Goal: Task Accomplishment & Management: Use online tool/utility

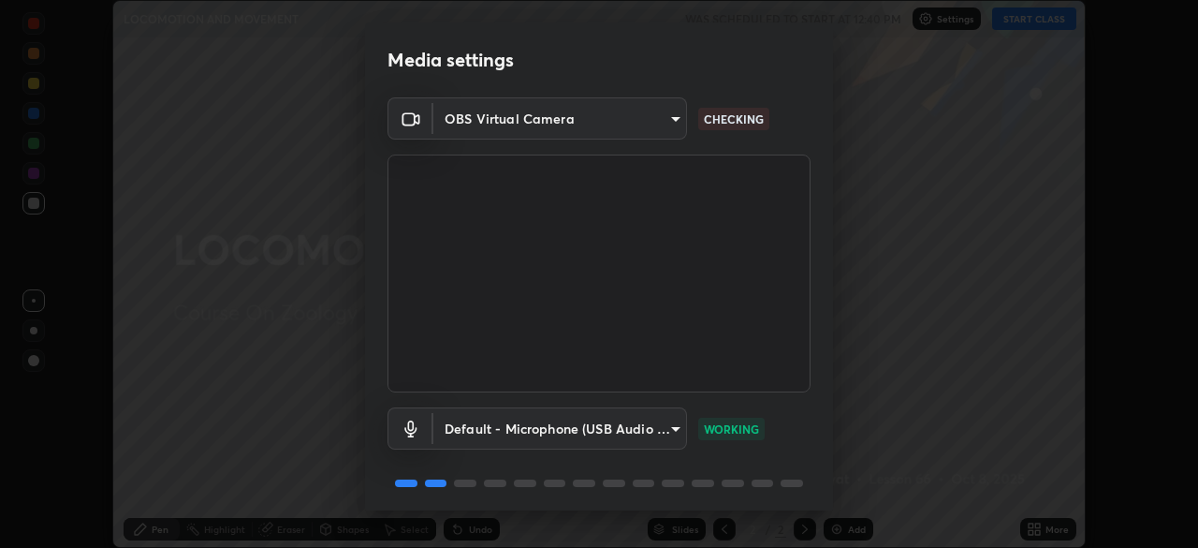
scroll to position [66, 0]
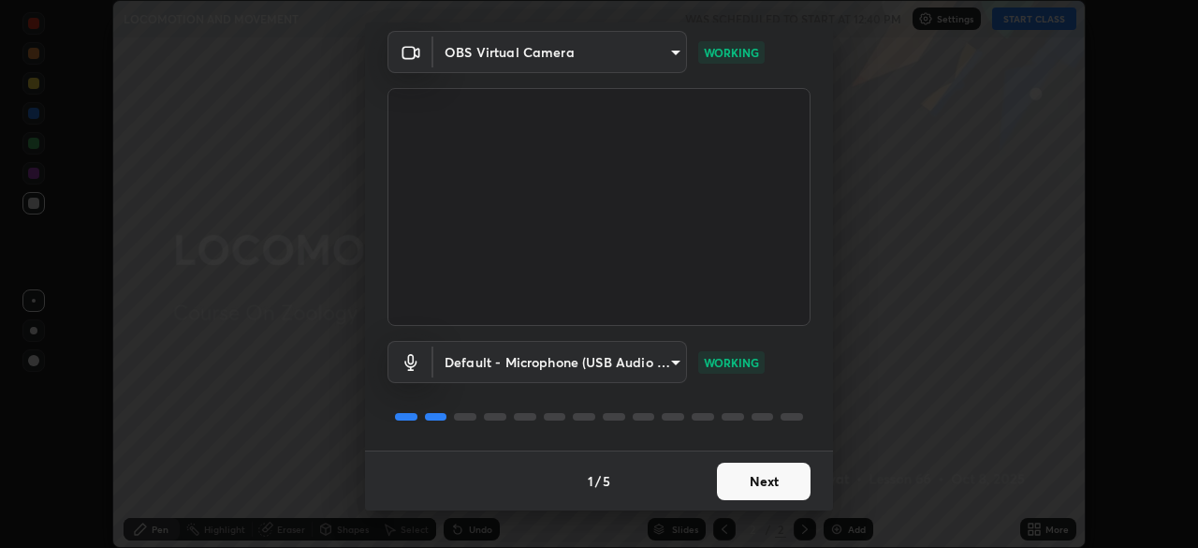
click at [761, 484] on button "Next" at bounding box center [764, 480] width 94 height 37
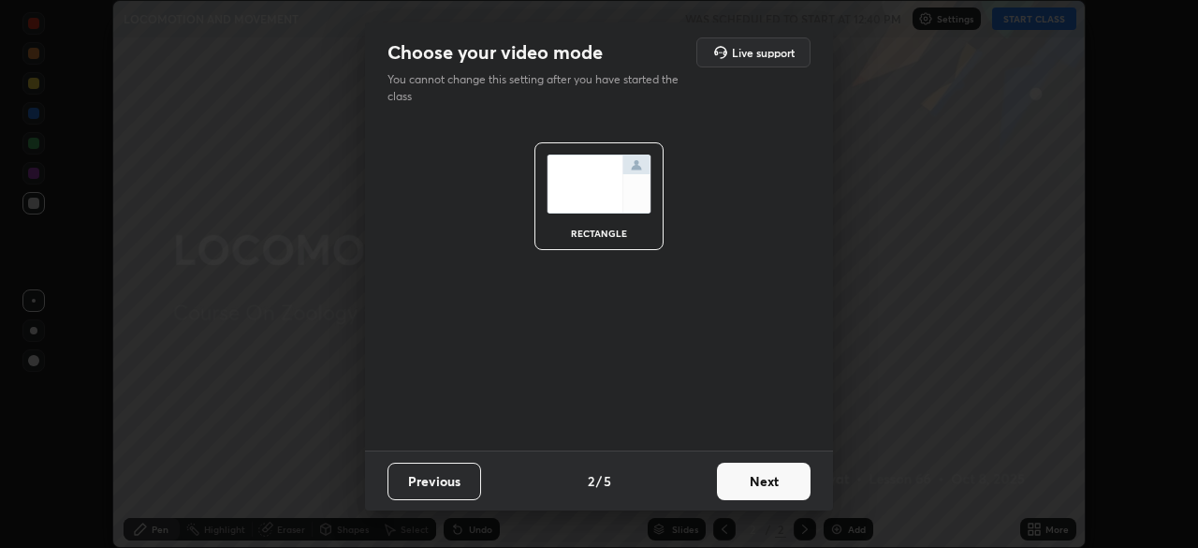
click at [764, 483] on button "Next" at bounding box center [764, 480] width 94 height 37
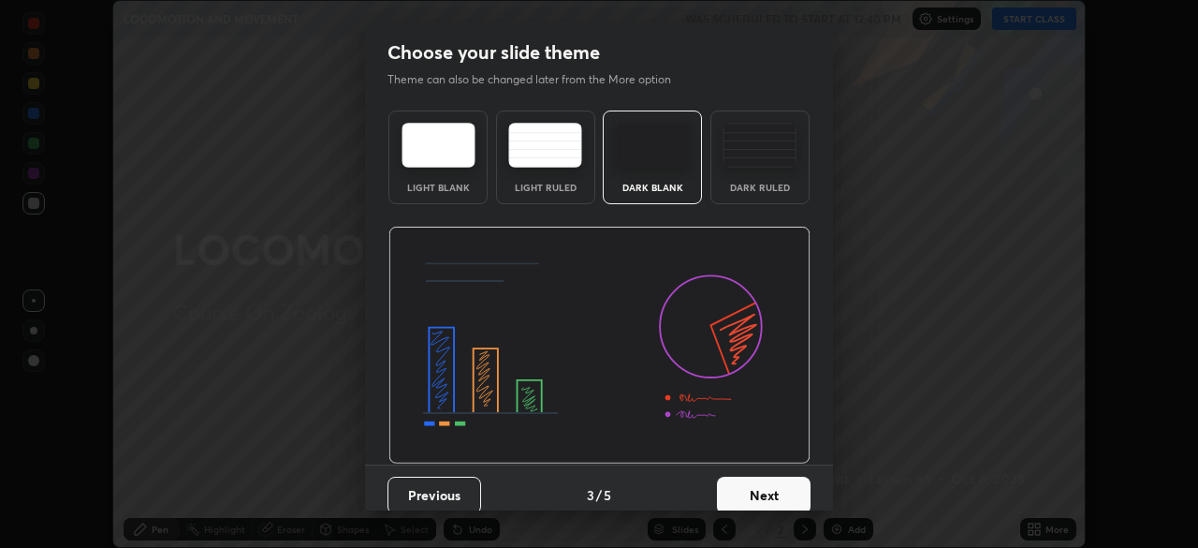
click at [770, 489] on button "Next" at bounding box center [764, 494] width 94 height 37
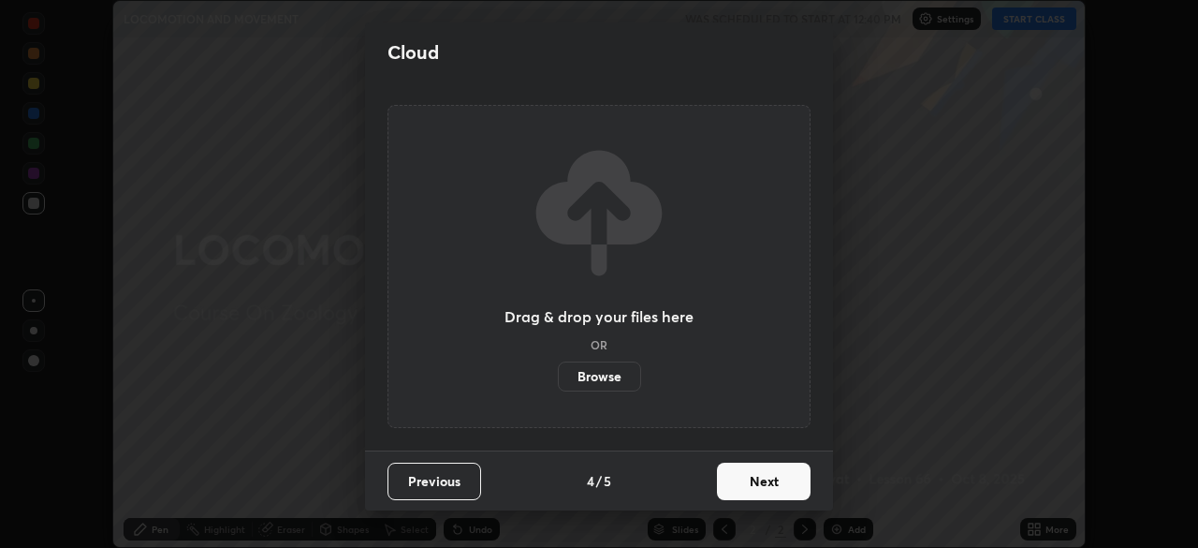
click at [472, 477] on button "Previous" at bounding box center [434, 480] width 94 height 37
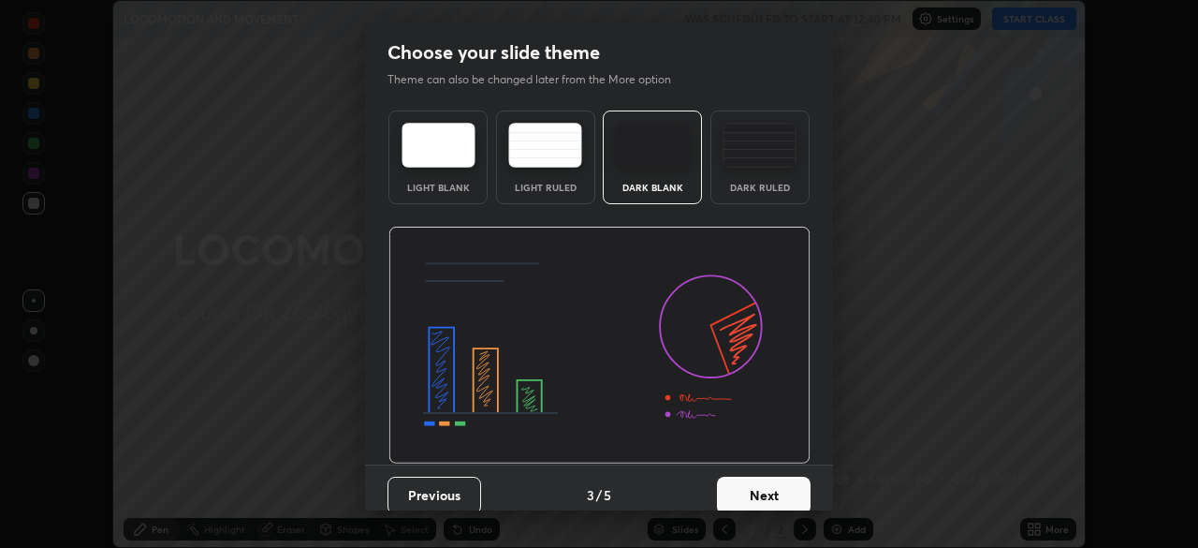
click at [535, 163] on img at bounding box center [545, 145] width 74 height 45
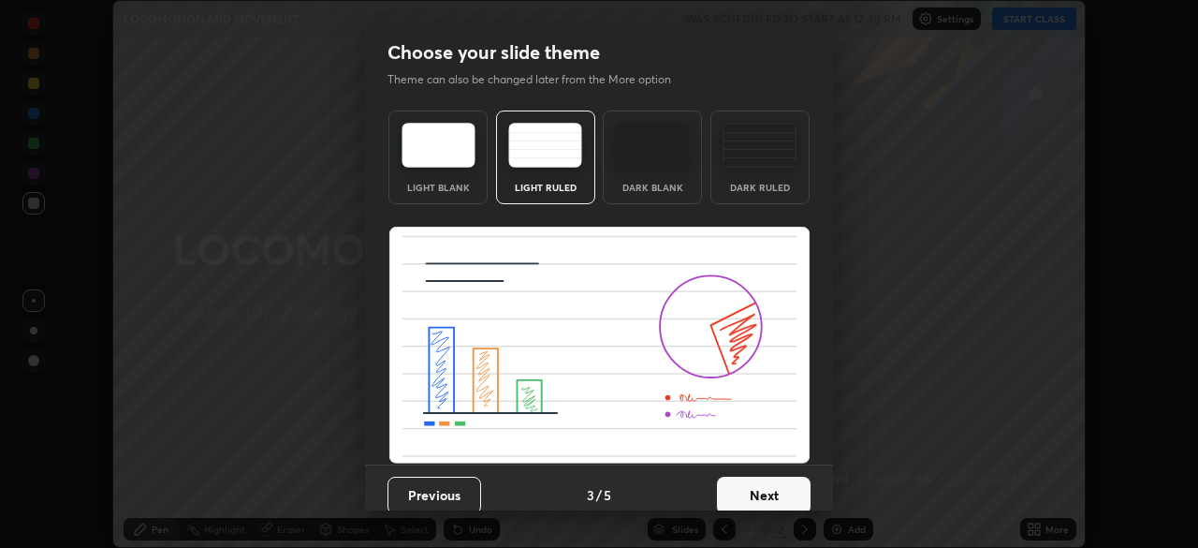
click at [751, 498] on button "Next" at bounding box center [764, 494] width 94 height 37
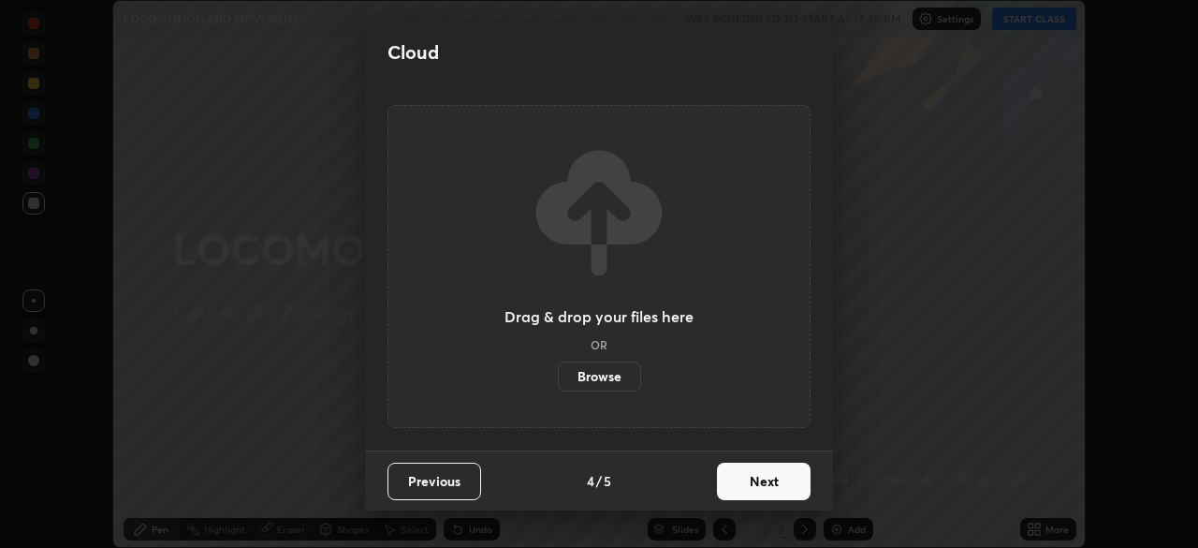
click at [753, 481] on button "Next" at bounding box center [764, 480] width 94 height 37
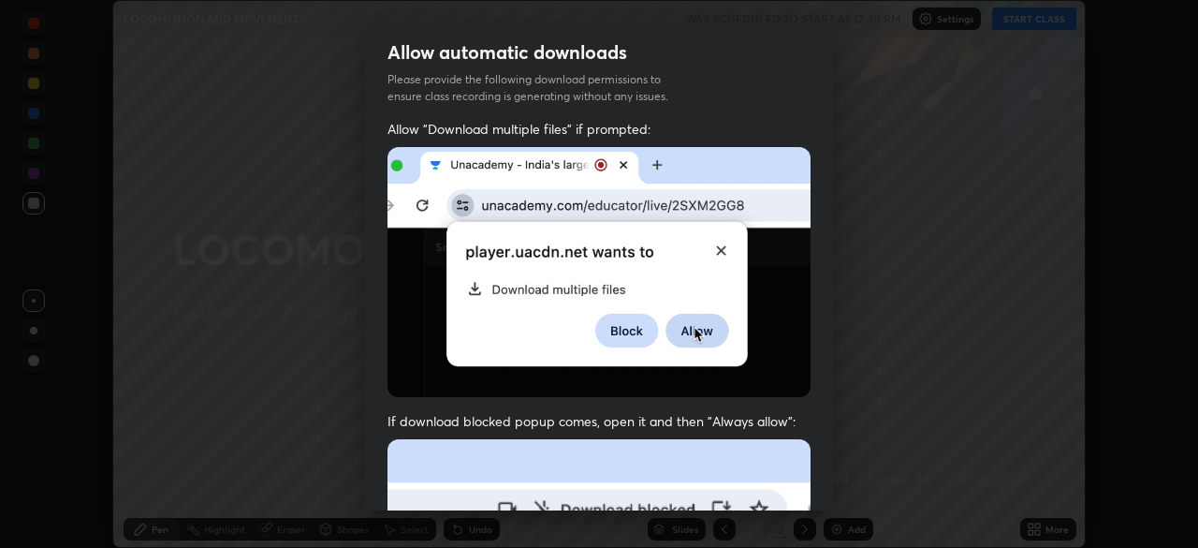
scroll to position [448, 0]
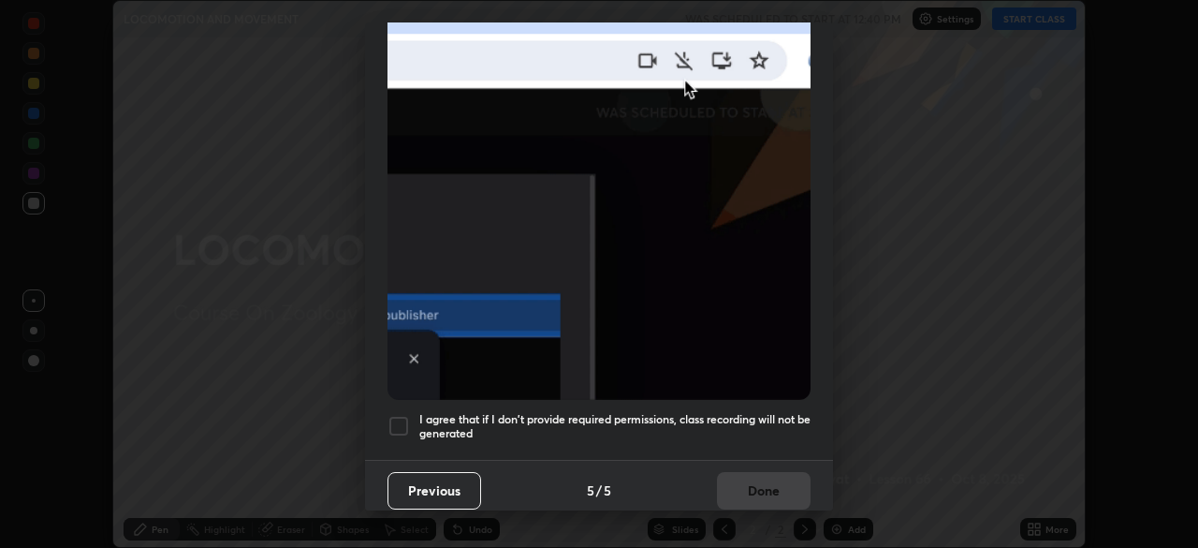
click at [710, 415] on h5 "I agree that if I don't provide required permissions, class recording will not …" at bounding box center [614, 426] width 391 height 29
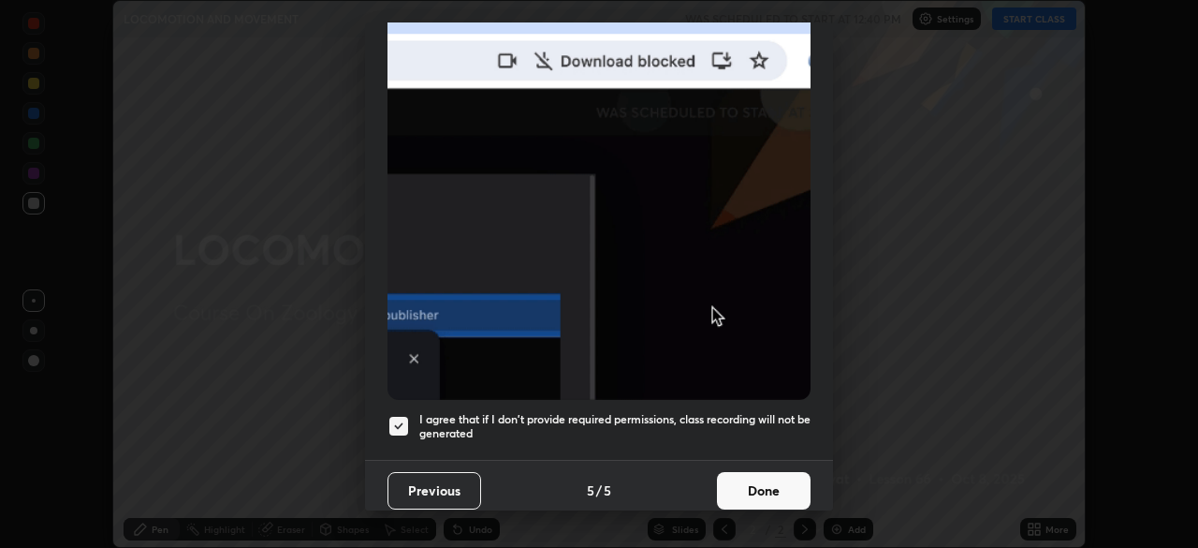
click at [747, 480] on button "Done" at bounding box center [764, 490] width 94 height 37
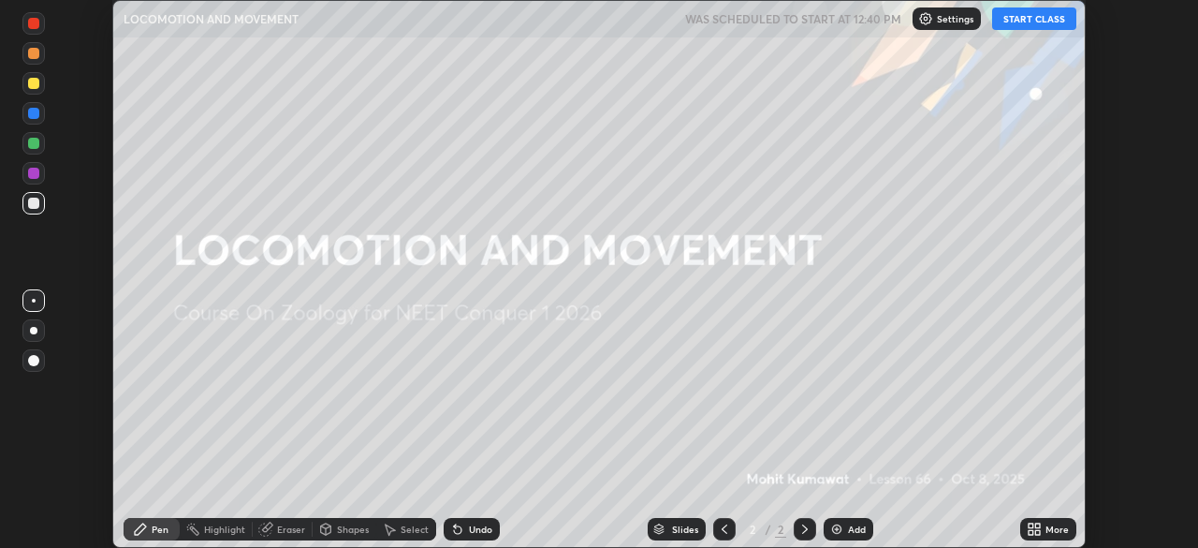
click at [854, 526] on div "Add" at bounding box center [857, 528] width 18 height 9
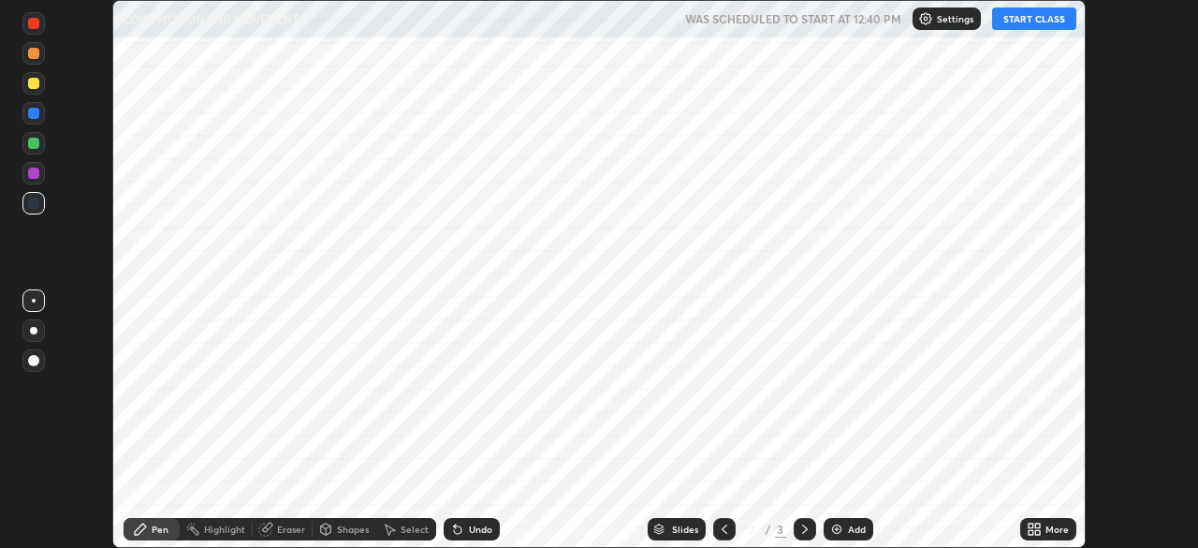
click at [954, 17] on p "Settings" at bounding box center [955, 18] width 37 height 9
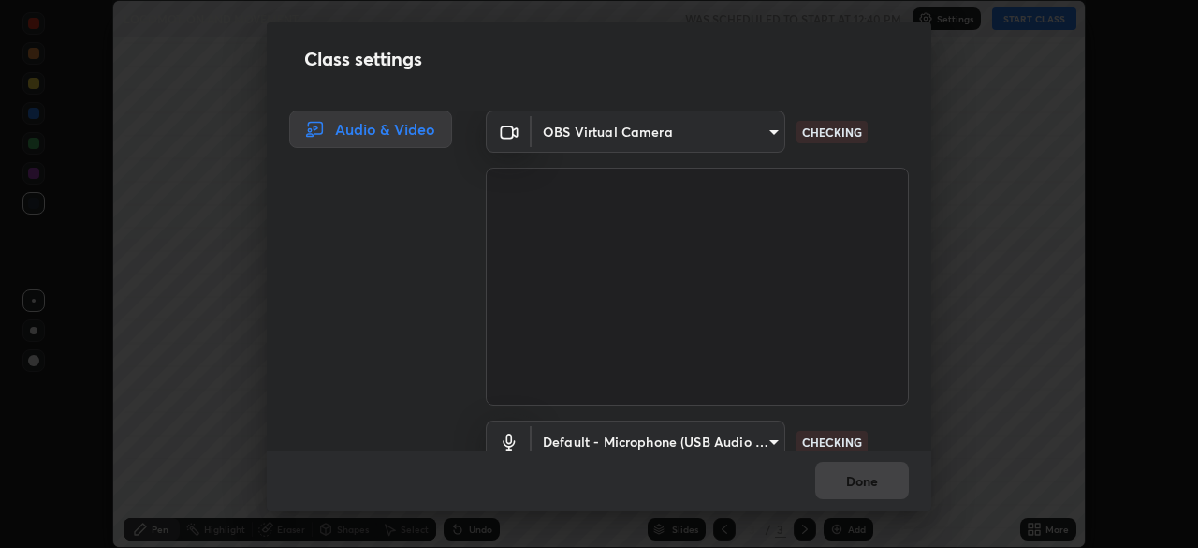
scroll to position [85, 0]
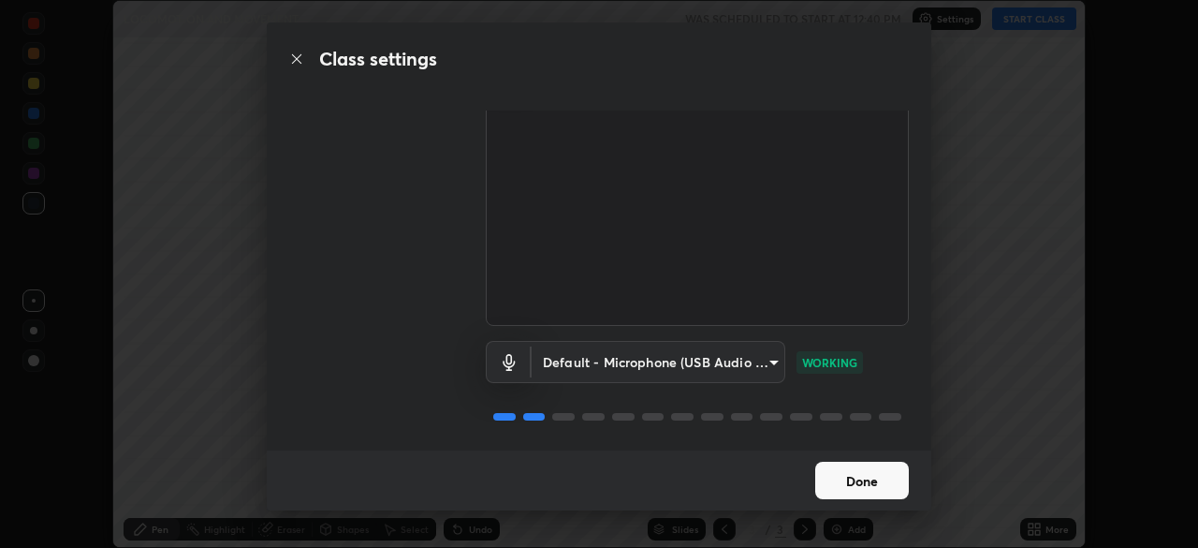
click at [883, 476] on button "Done" at bounding box center [862, 479] width 94 height 37
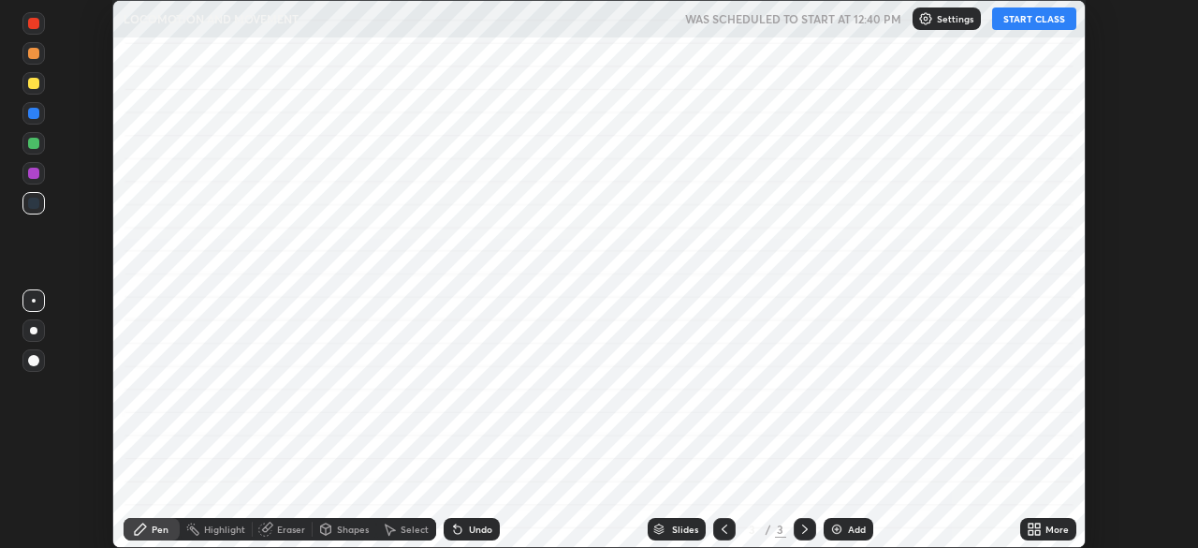
click at [971, 19] on p "Settings" at bounding box center [955, 18] width 37 height 9
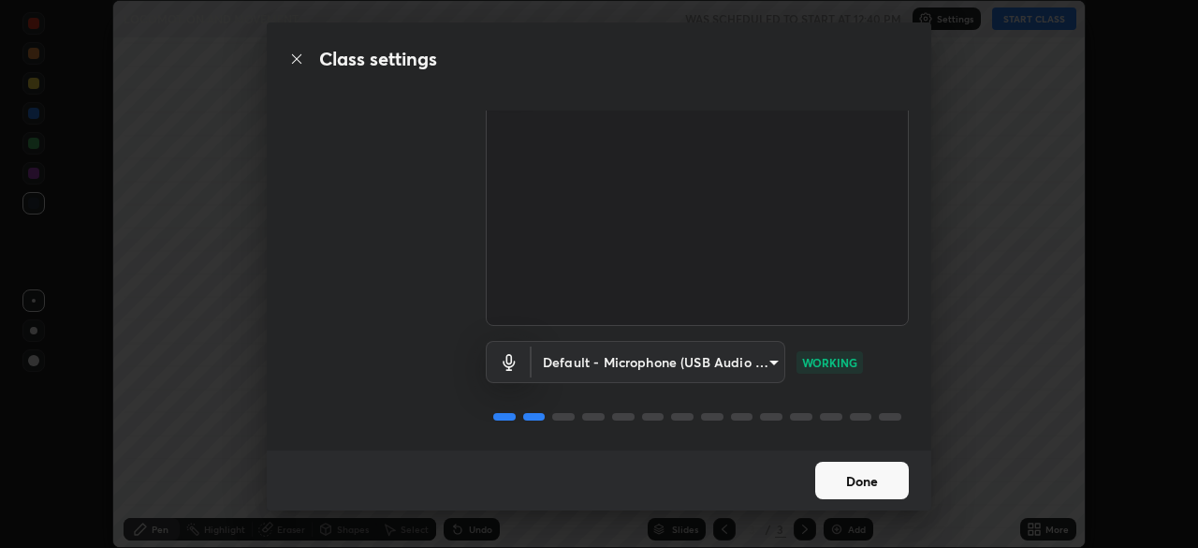
click at [859, 481] on button "Done" at bounding box center [862, 479] width 94 height 37
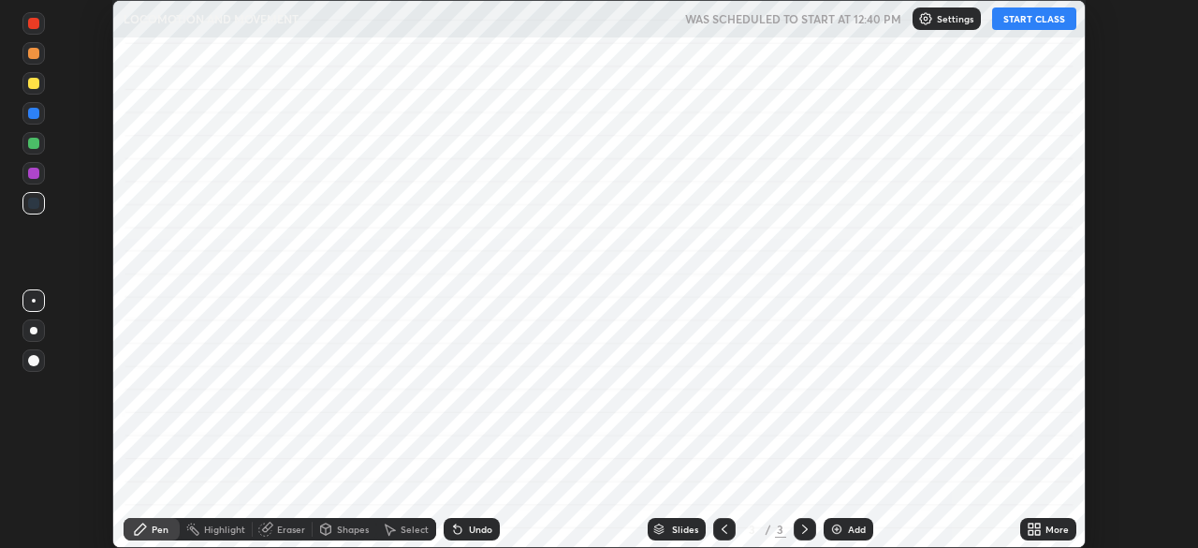
click at [1030, 525] on icon at bounding box center [1031, 525] width 5 height 5
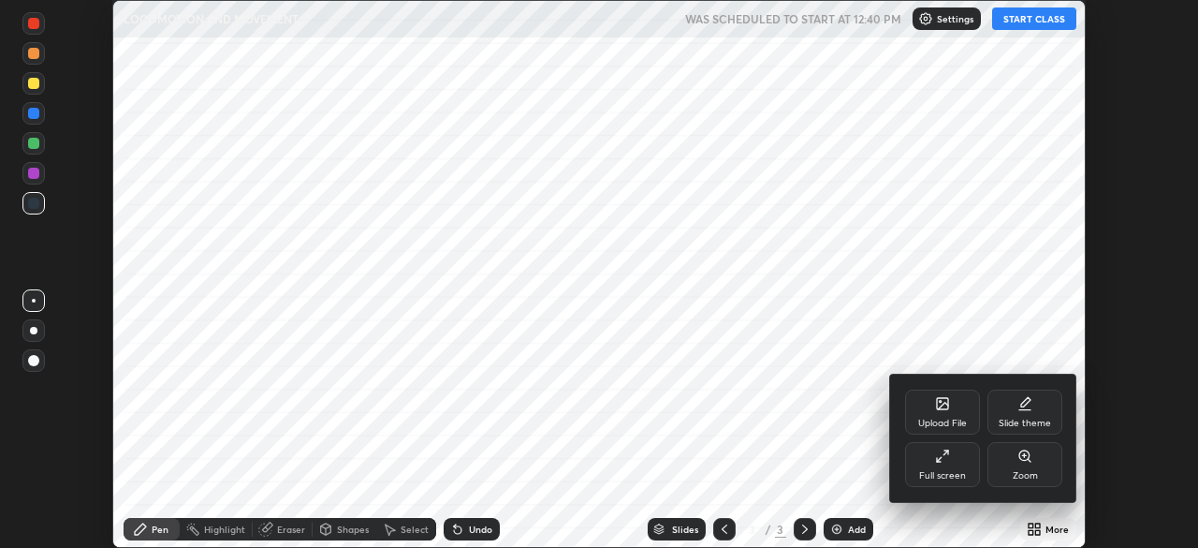
click at [1025, 420] on div "Slide theme" at bounding box center [1025, 422] width 52 height 9
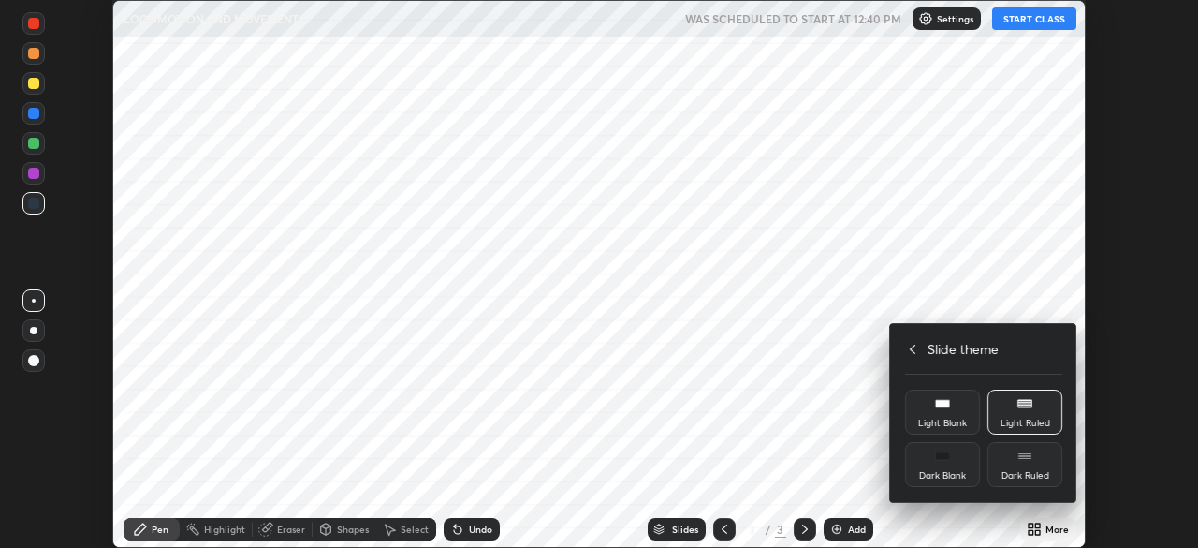
click at [948, 457] on rect at bounding box center [942, 455] width 14 height 7
click at [949, 463] on div "Dark Blank" at bounding box center [942, 464] width 75 height 45
click at [942, 458] on rect at bounding box center [942, 455] width 14 height 7
click at [943, 451] on icon at bounding box center [942, 455] width 15 height 15
click at [913, 348] on icon at bounding box center [912, 349] width 15 height 15
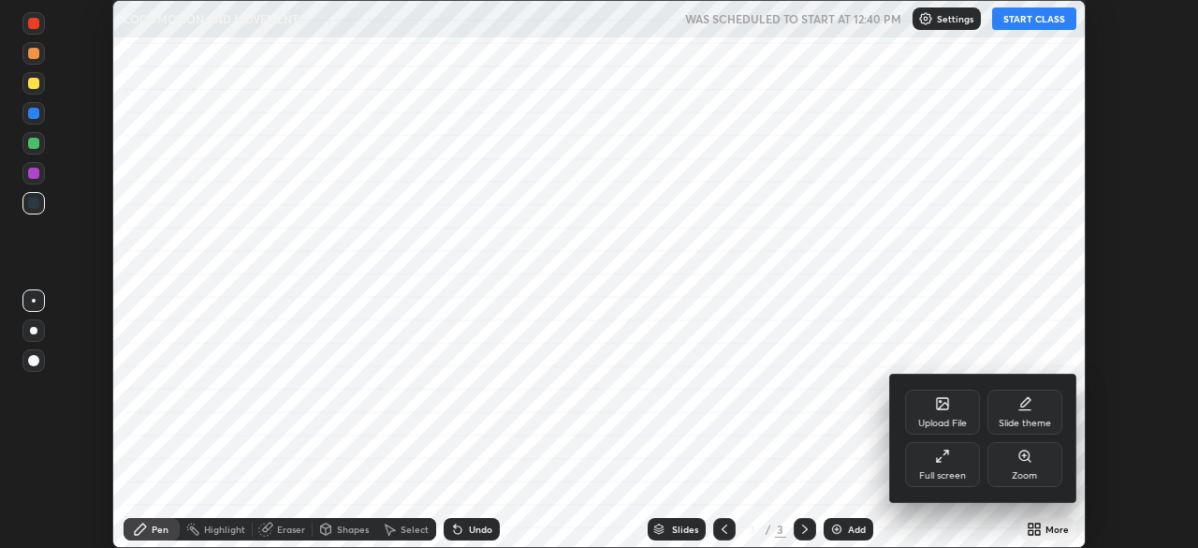
click at [1037, 514] on div at bounding box center [599, 274] width 1198 height 548
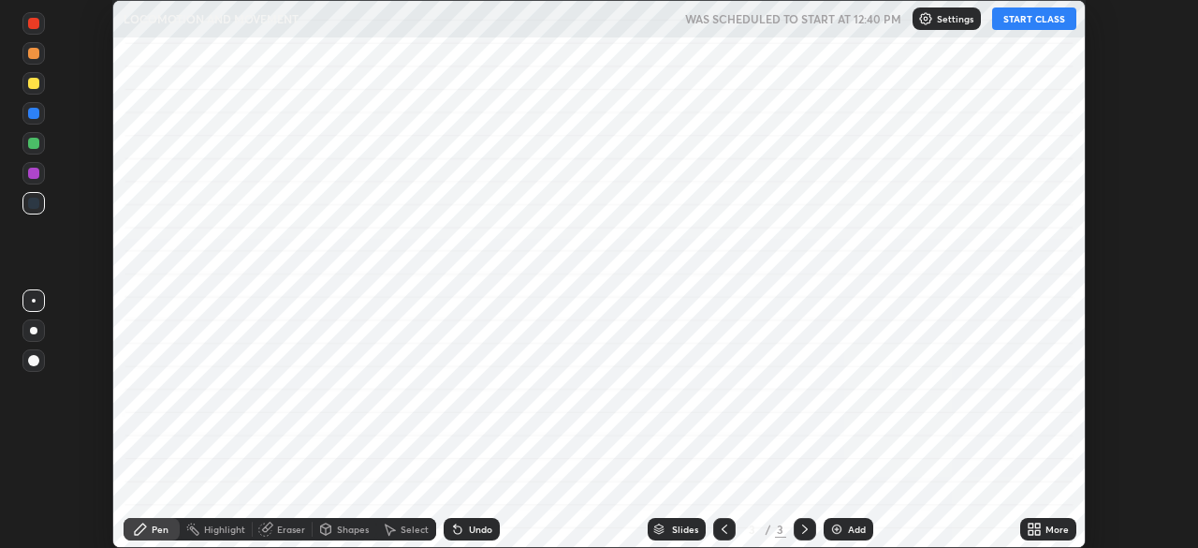
click at [841, 528] on img at bounding box center [836, 528] width 15 height 15
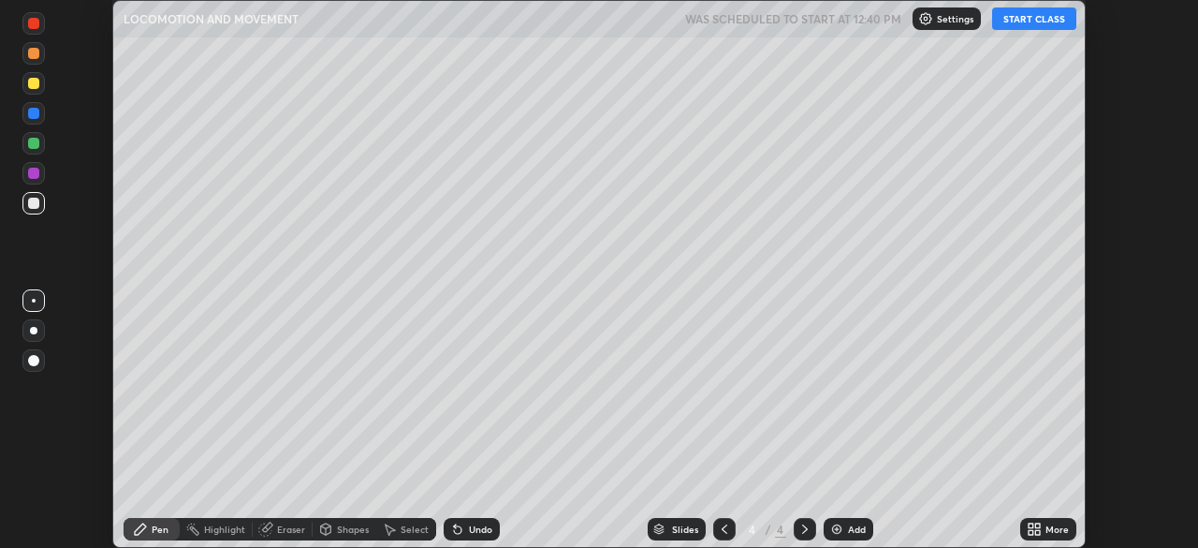
click at [723, 525] on icon at bounding box center [724, 528] width 15 height 15
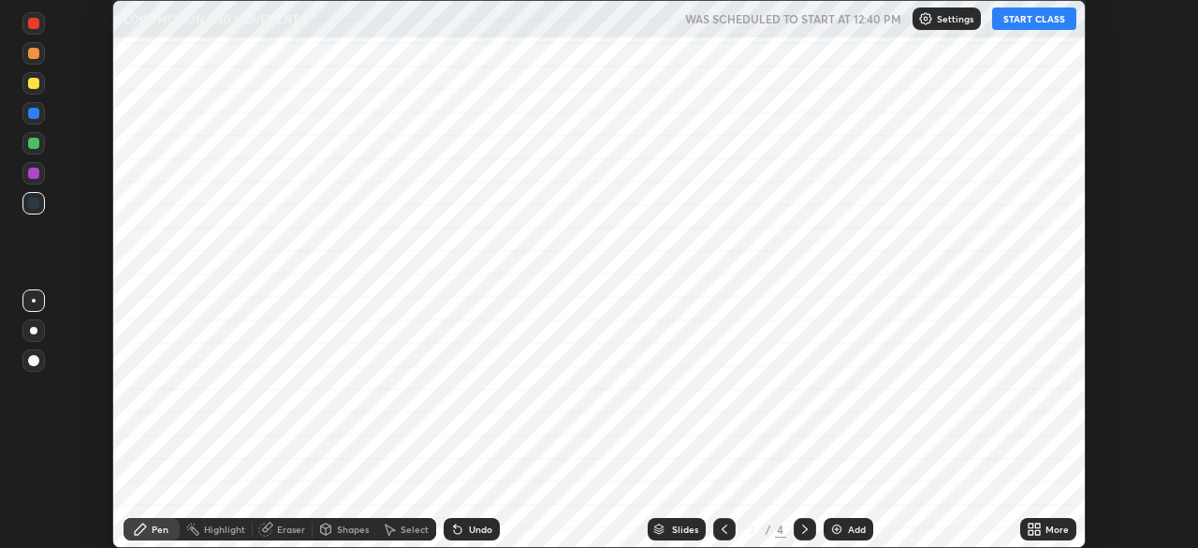
click at [803, 529] on icon at bounding box center [804, 528] width 15 height 15
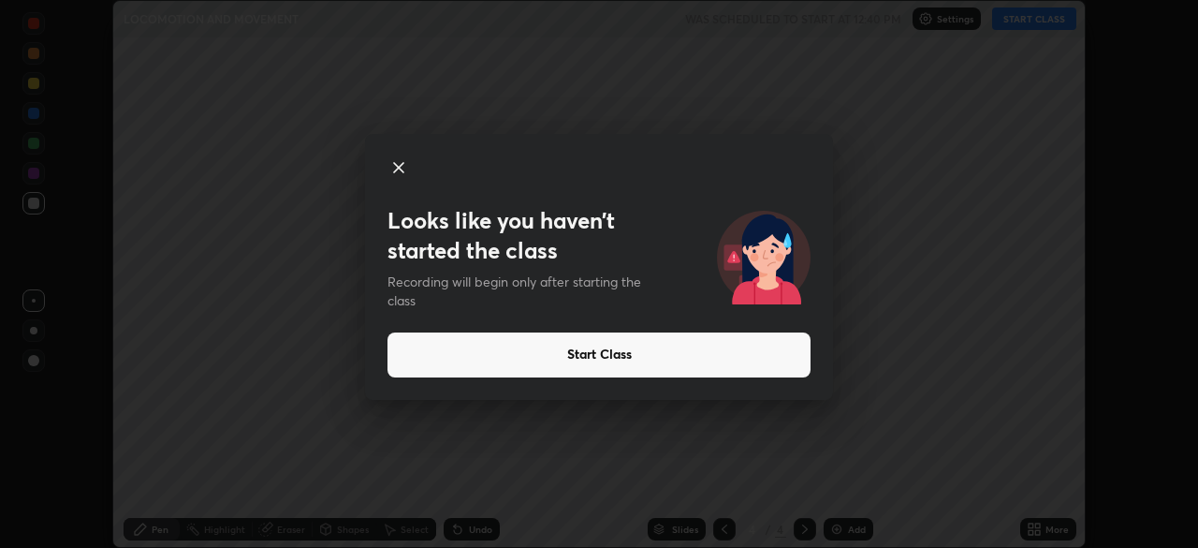
click at [733, 343] on button "Start Class" at bounding box center [598, 354] width 423 height 45
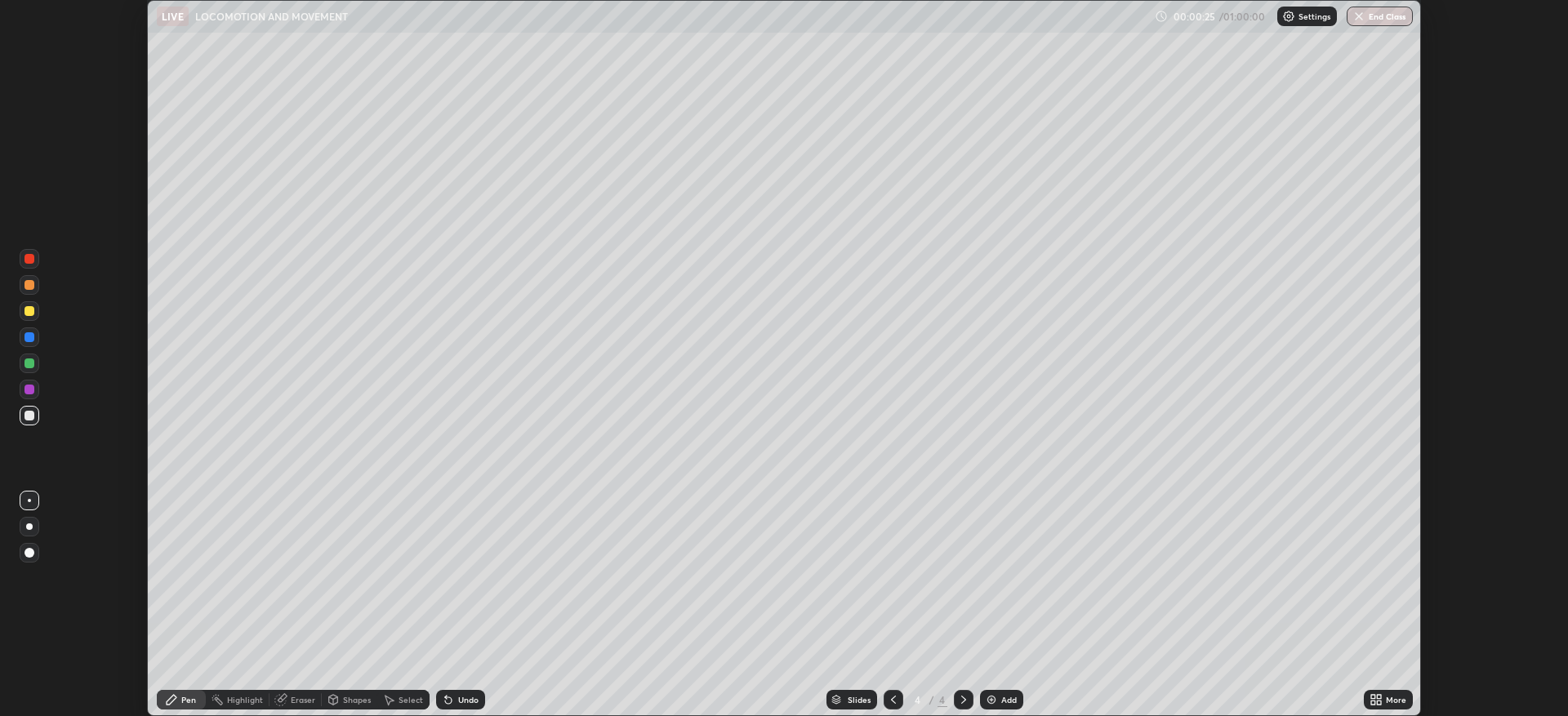
scroll to position [716, 1568]
